Goal: Information Seeking & Learning: Learn about a topic

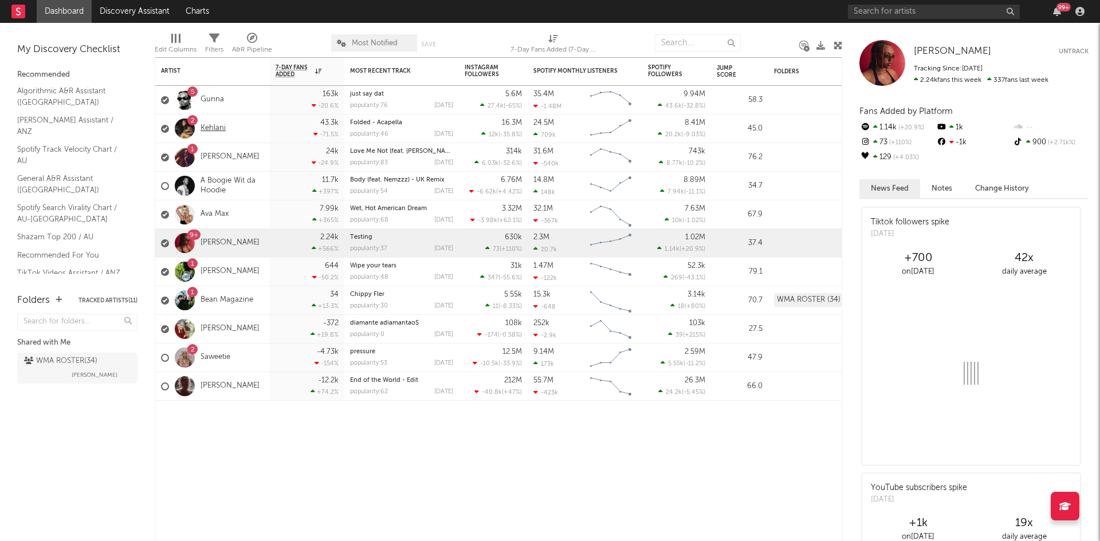
click at [214, 125] on link "Kehlani" at bounding box center [213, 129] width 25 height 10
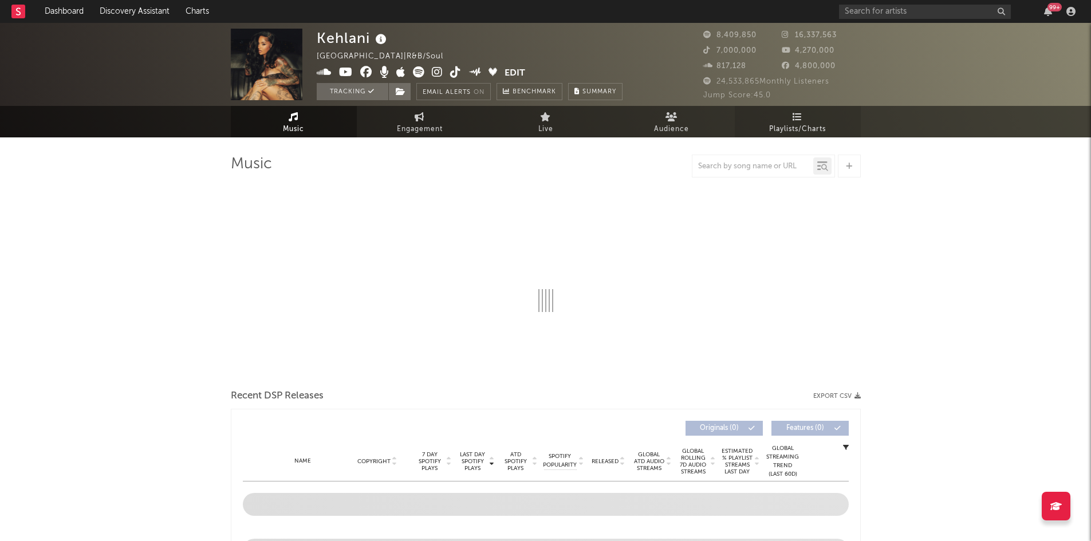
select select "6m"
